Goal: Transaction & Acquisition: Download file/media

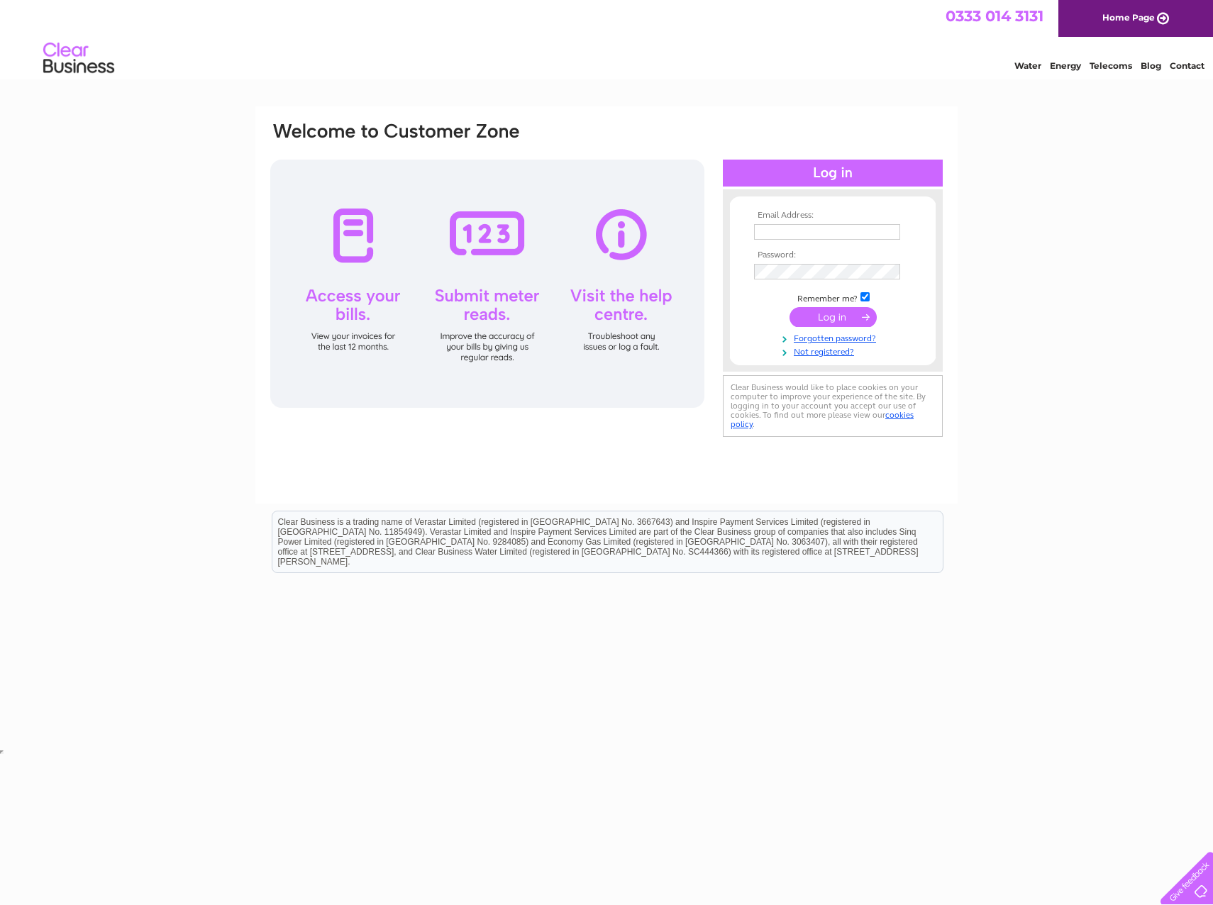
type input "info@glazeandsave.co.uk"
click at [832, 317] on input "submit" at bounding box center [833, 317] width 87 height 20
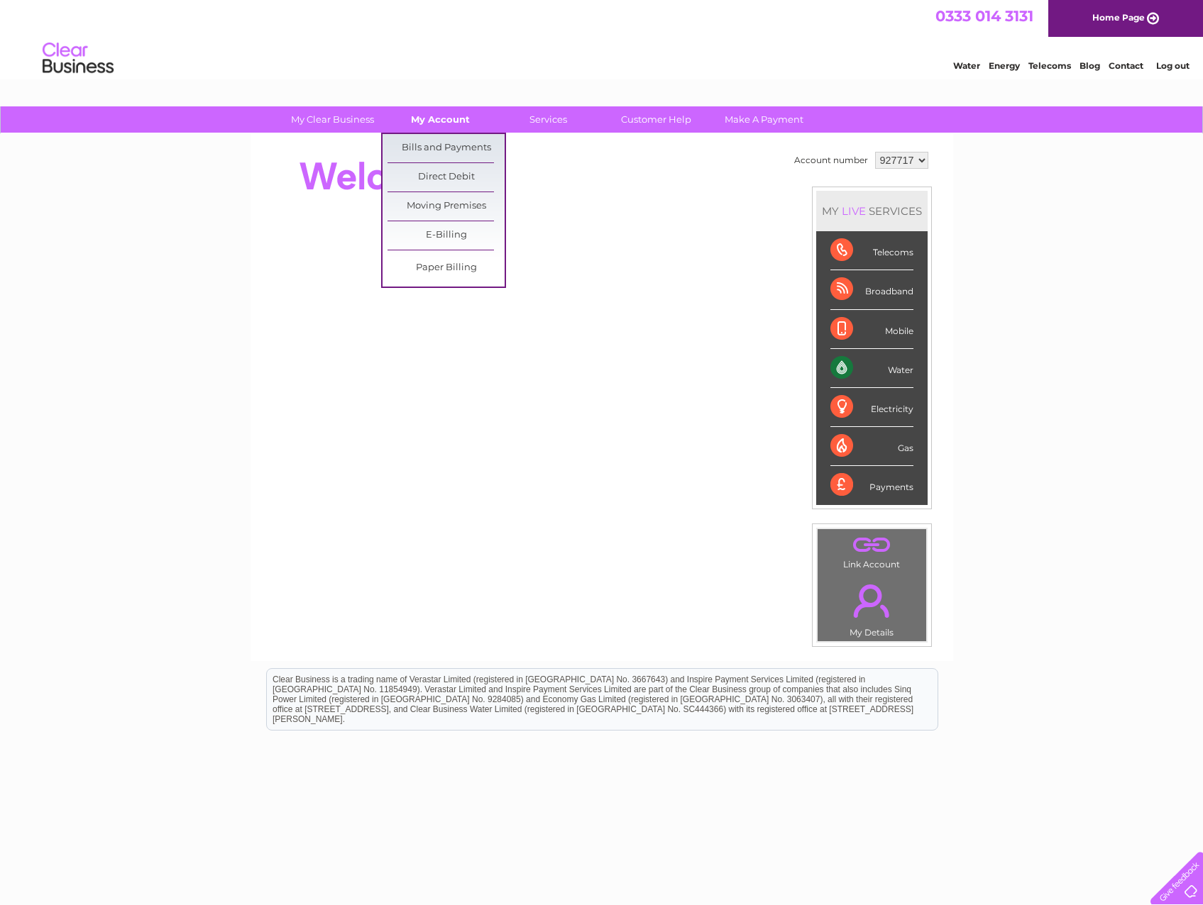
click at [434, 114] on link "My Account" at bounding box center [440, 119] width 117 height 26
click at [429, 141] on link "Bills and Payments" at bounding box center [445, 148] width 117 height 28
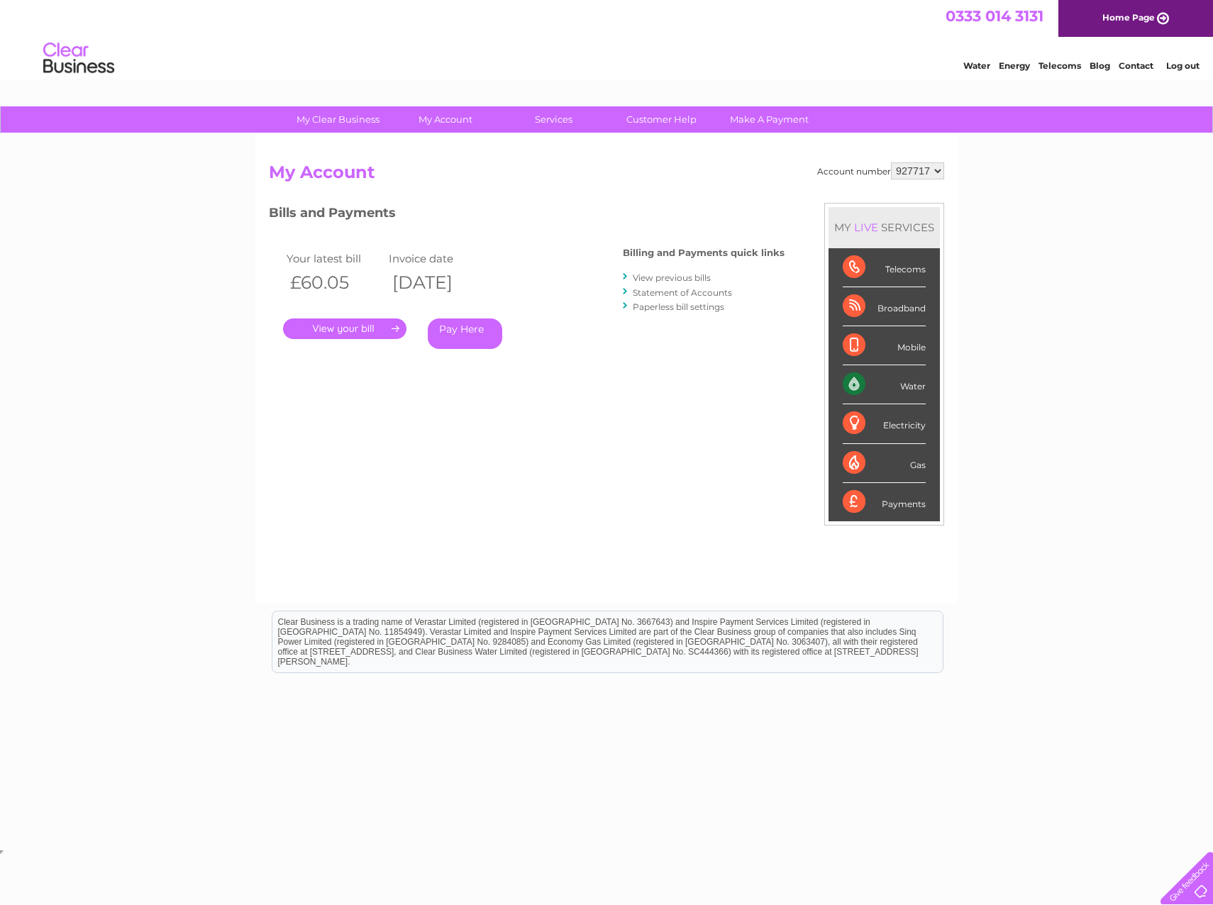
click at [333, 331] on link "." at bounding box center [344, 329] width 123 height 21
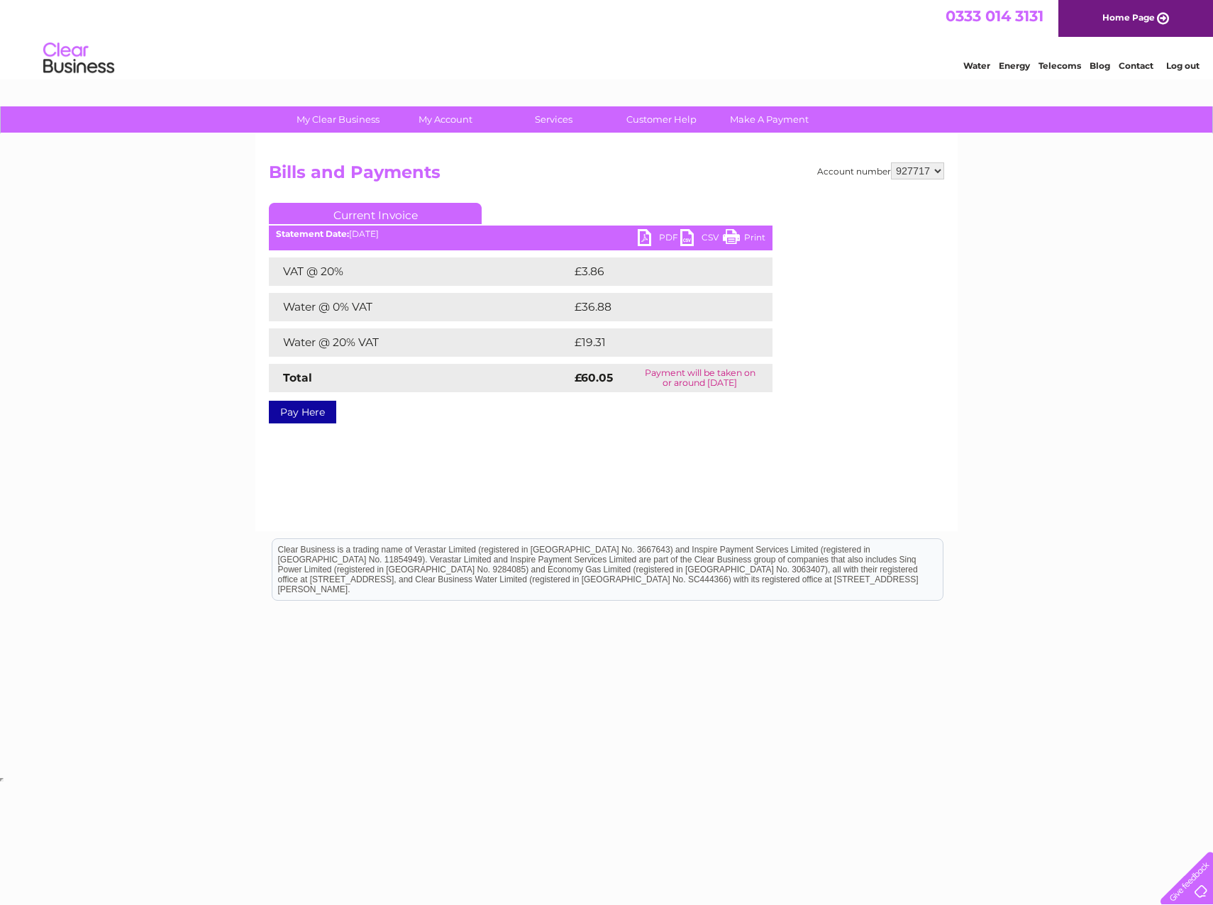
click at [665, 238] on link "PDF" at bounding box center [659, 239] width 43 height 21
